Goal: Task Accomplishment & Management: Complete application form

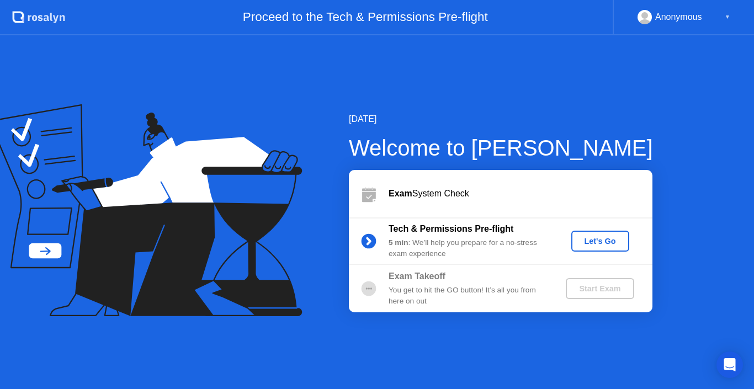
click at [439, 291] on div "You get to hit the GO button! It’s all you from here on out" at bounding box center [468, 296] width 159 height 23
click at [588, 240] on div "Let's Go" at bounding box center [600, 241] width 49 height 9
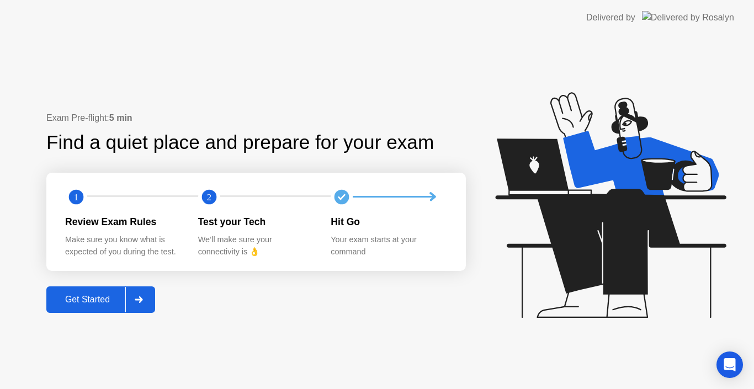
click at [87, 295] on div "Get Started" at bounding box center [88, 300] width 76 height 10
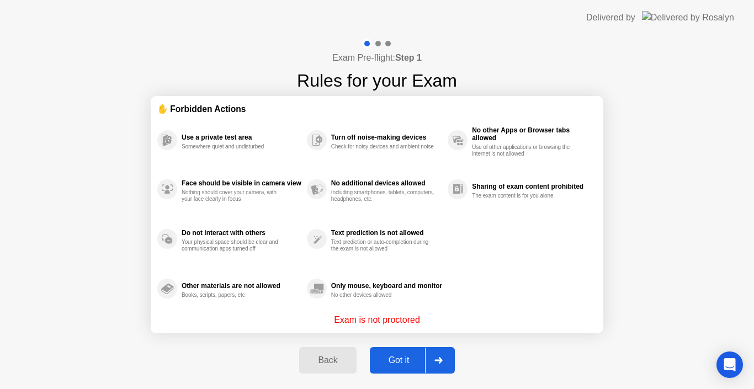
click at [389, 365] on div "Got it" at bounding box center [399, 360] width 52 height 10
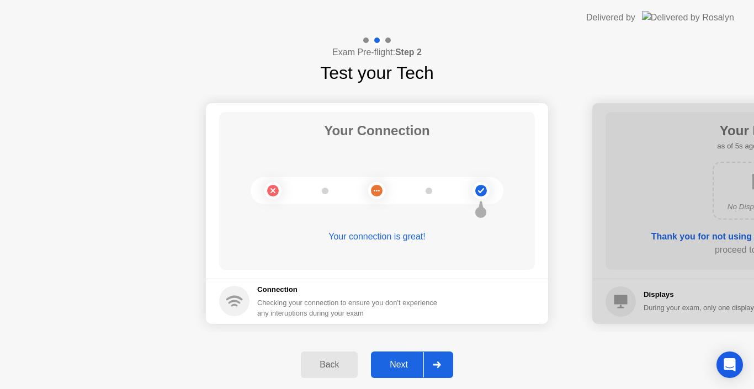
click at [389, 366] on div "Next" at bounding box center [398, 365] width 49 height 10
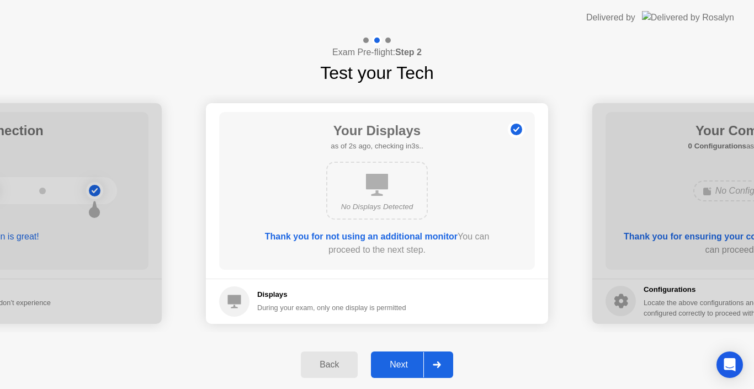
click at [389, 366] on div "Next" at bounding box center [398, 365] width 49 height 10
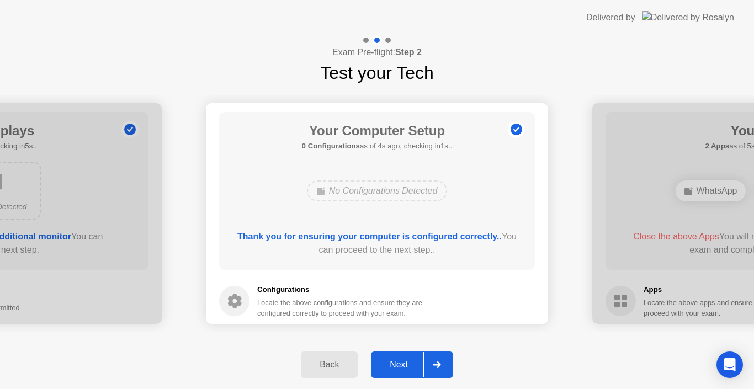
click at [389, 366] on div "Next" at bounding box center [398, 365] width 49 height 10
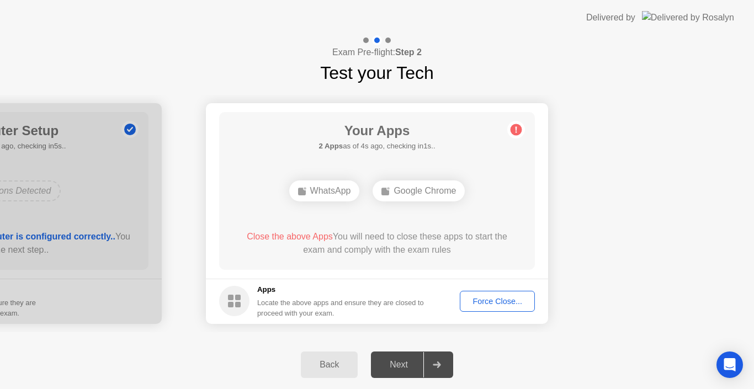
click at [492, 299] on div "Force Close..." at bounding box center [497, 301] width 67 height 9
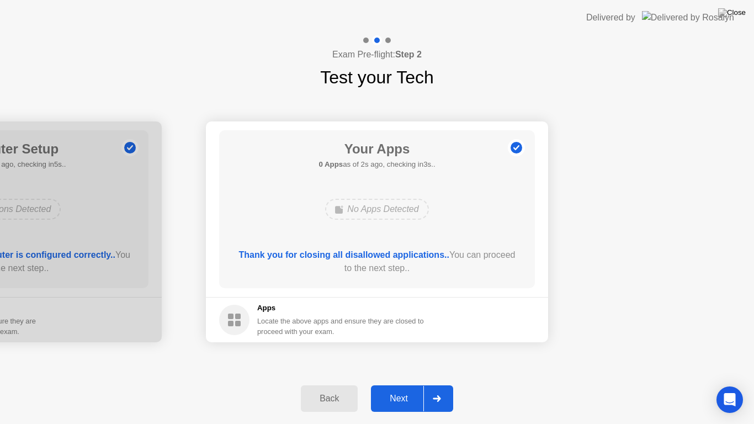
click at [400, 389] on button "Next" at bounding box center [412, 398] width 82 height 26
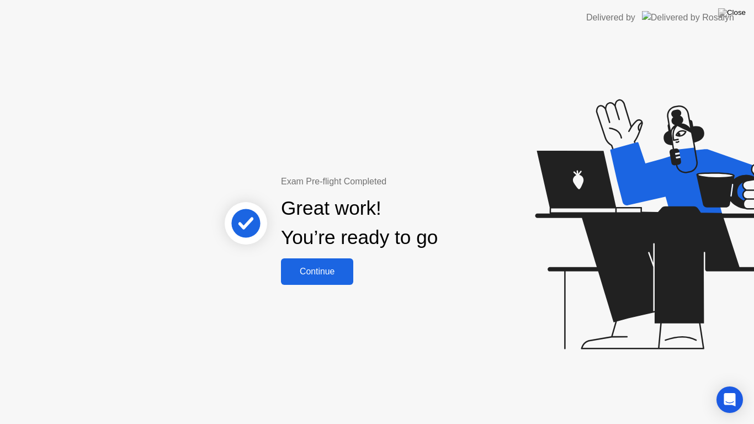
click at [344, 275] on div "Continue" at bounding box center [317, 272] width 66 height 10
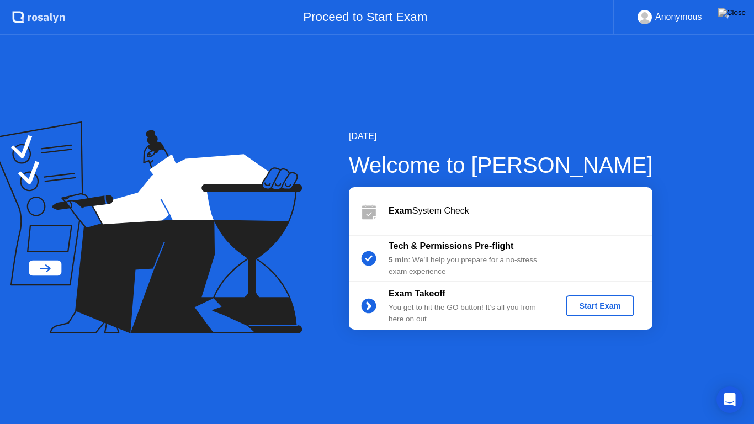
click at [608, 310] on div "Start Exam" at bounding box center [599, 305] width 59 height 9
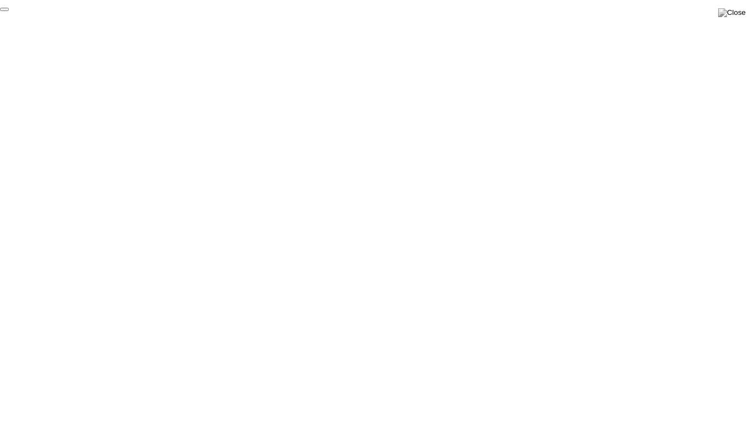
click div "End Proctoring Session"
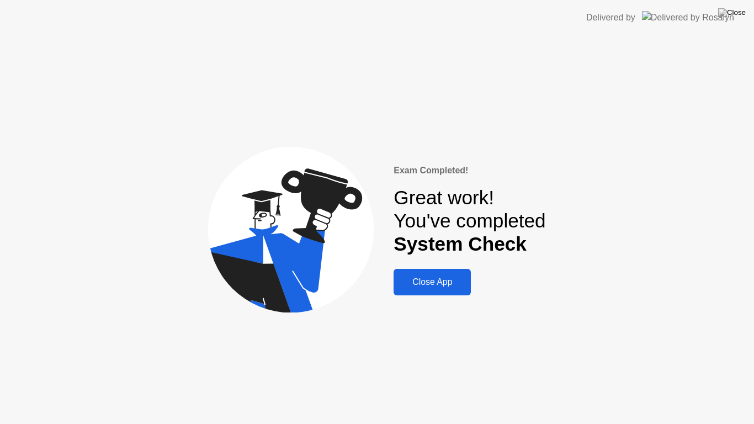
click at [458, 273] on button "Close App" at bounding box center [432, 282] width 77 height 26
